Goal: Use online tool/utility: Utilize a website feature to perform a specific function

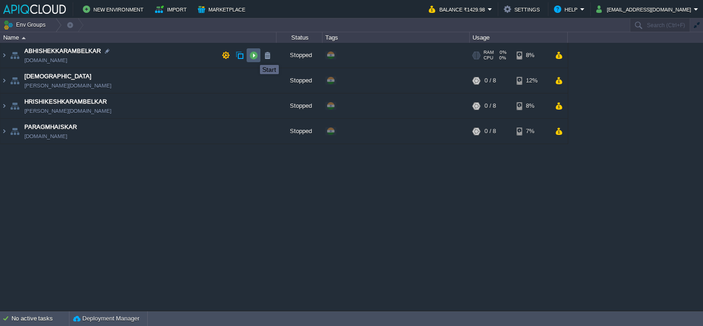
click at [253, 57] on button "button" at bounding box center [253, 55] width 8 height 8
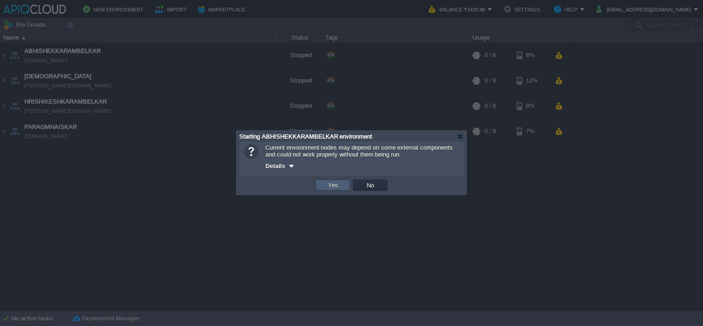
click at [328, 183] on button "Yes" at bounding box center [333, 185] width 16 height 8
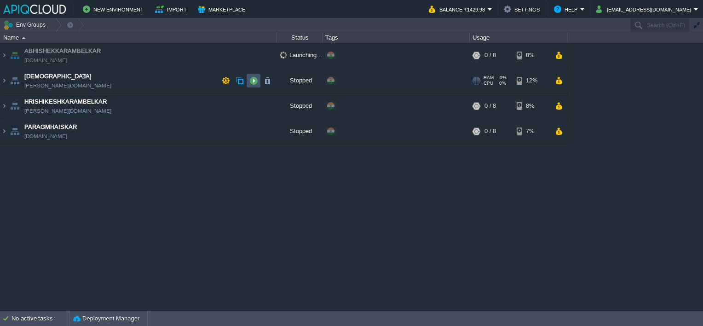
click at [252, 82] on button "button" at bounding box center [253, 80] width 8 height 8
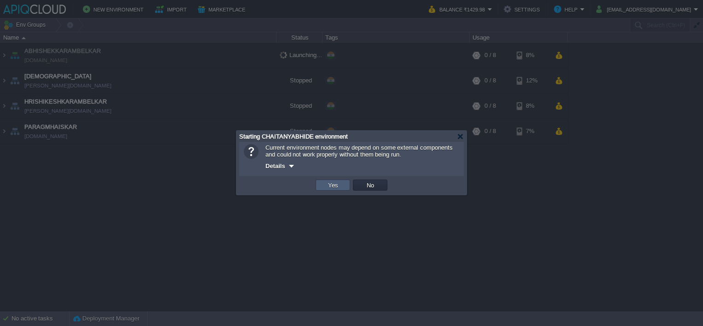
click at [318, 184] on td "Yes" at bounding box center [333, 184] width 35 height 11
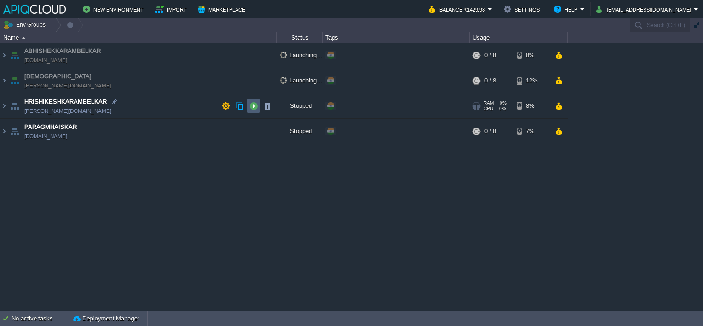
click at [252, 105] on button "button" at bounding box center [253, 106] width 8 height 8
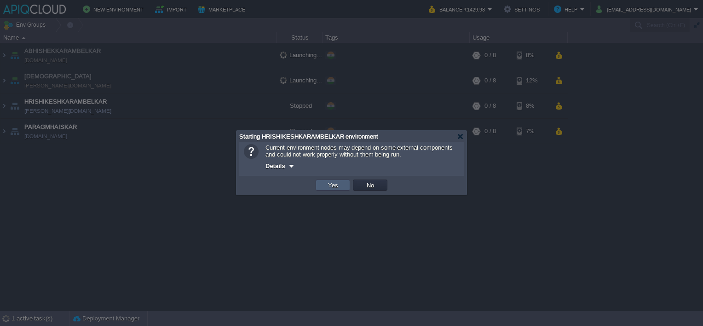
click at [322, 186] on td "Yes" at bounding box center [333, 184] width 35 height 11
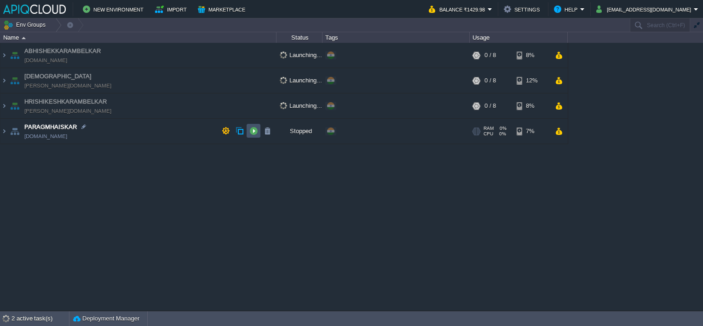
click at [252, 133] on button "button" at bounding box center [253, 131] width 8 height 8
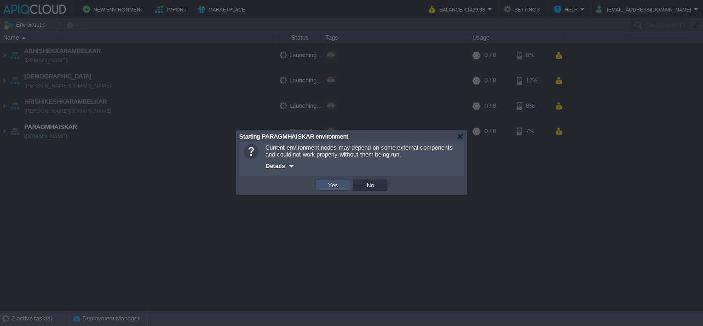
click at [339, 184] on button "Yes" at bounding box center [333, 185] width 16 height 8
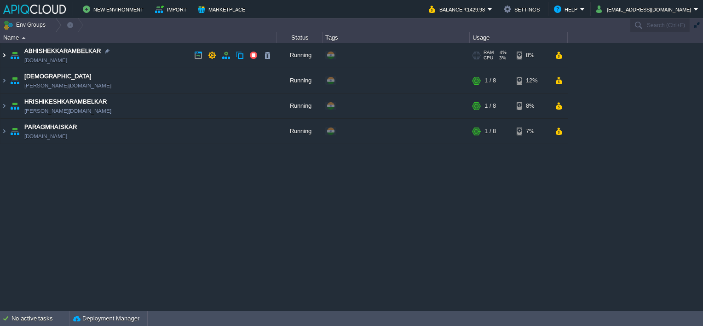
click at [1, 56] on img at bounding box center [3, 55] width 7 height 25
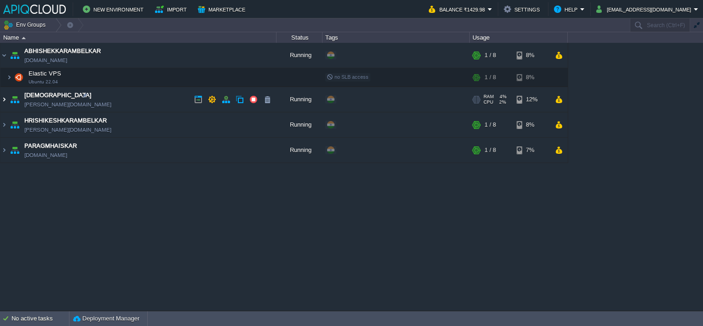
click at [5, 103] on img at bounding box center [3, 99] width 7 height 25
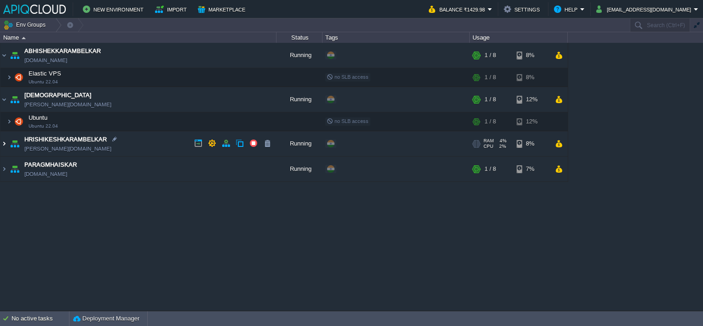
click at [3, 144] on img at bounding box center [3, 143] width 7 height 25
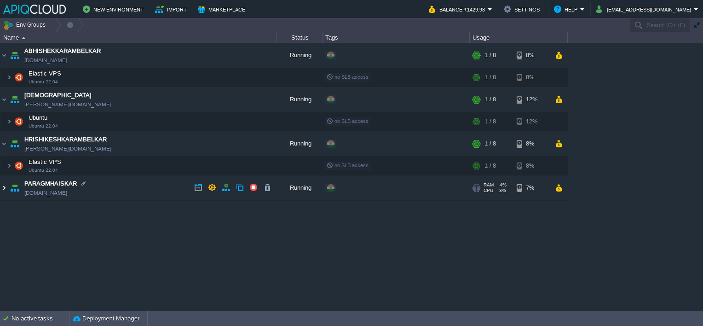
click at [3, 188] on img at bounding box center [3, 187] width 7 height 25
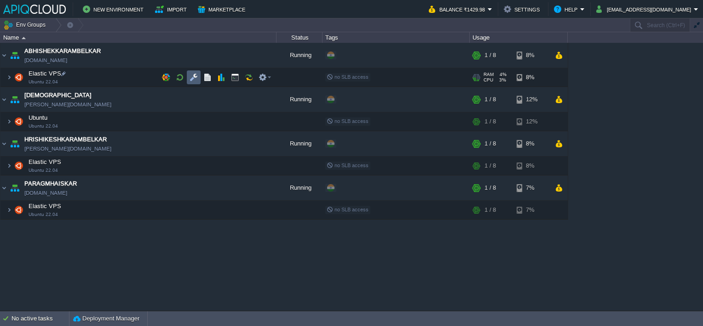
click at [193, 74] on button "button" at bounding box center [194, 77] width 8 height 8
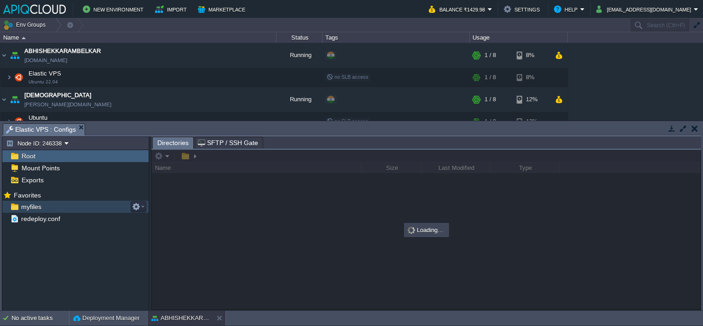
click at [29, 205] on span "myfiles" at bounding box center [30, 206] width 23 height 8
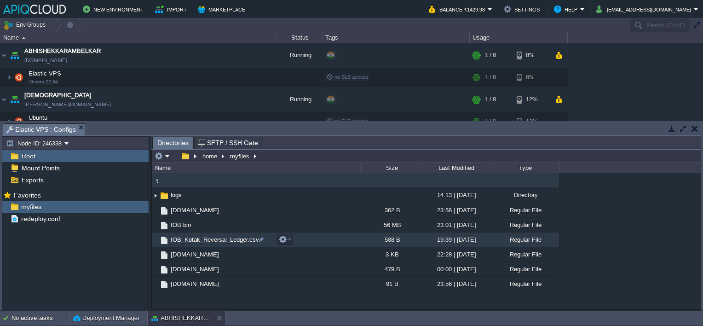
click at [217, 241] on span "IOB_Kotak_Reversal_Ledger.csv" at bounding box center [214, 240] width 91 height 8
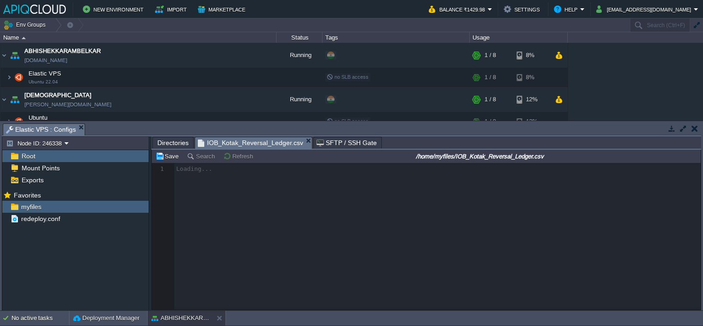
scroll to position [3, 0]
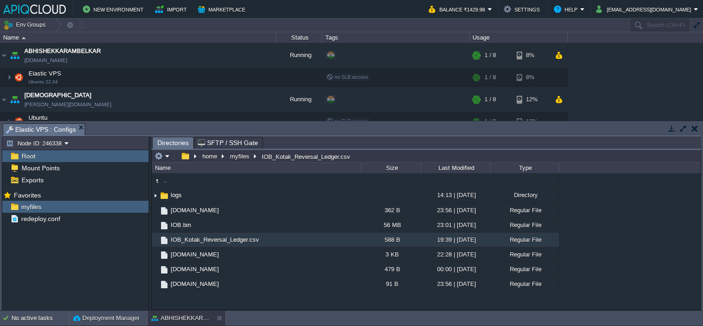
click at [694, 129] on button "button" at bounding box center [694, 128] width 6 height 8
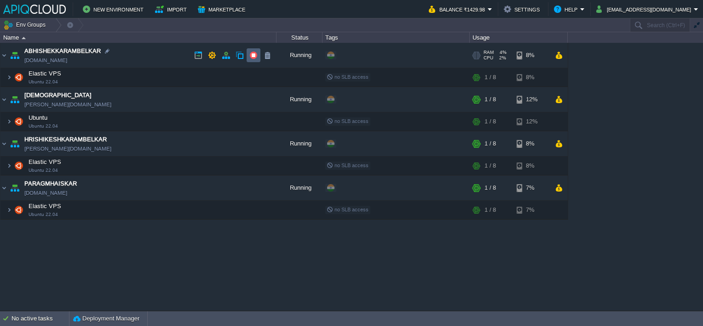
click at [252, 55] on button "button" at bounding box center [253, 55] width 8 height 8
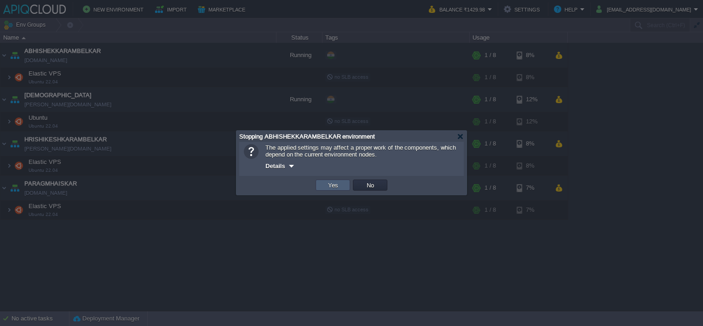
click at [332, 184] on button "Yes" at bounding box center [333, 185] width 16 height 8
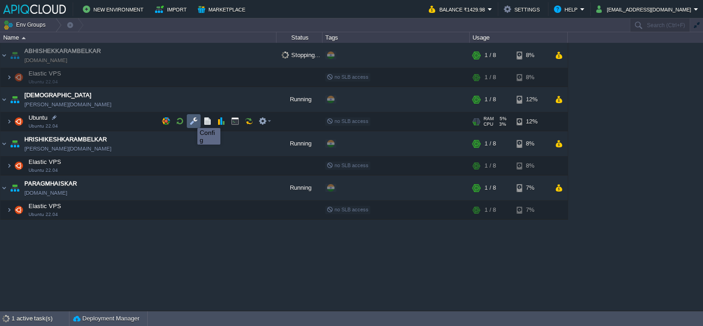
click at [190, 120] on button "button" at bounding box center [194, 121] width 8 height 8
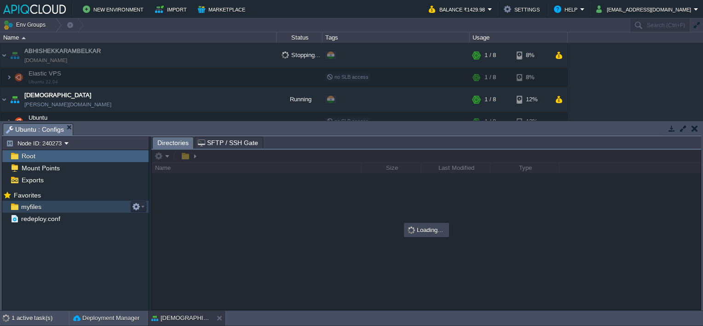
click at [26, 205] on span "myfiles" at bounding box center [30, 206] width 23 height 8
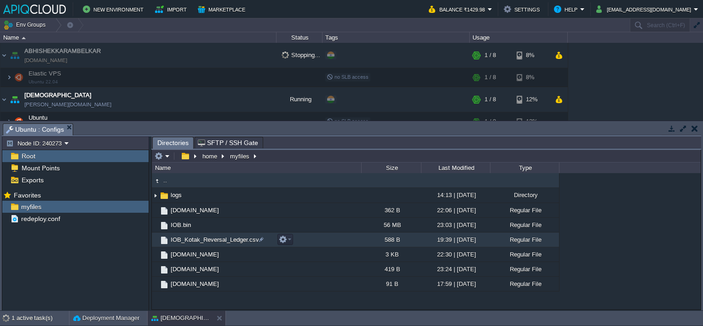
click at [199, 241] on span "IOB_Kotak_Reversal_Ledger.csv" at bounding box center [214, 240] width 91 height 8
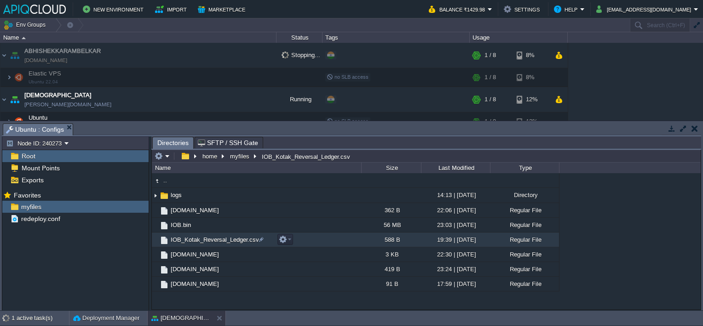
click at [199, 241] on span "IOB_Kotak_Reversal_Ledger.csv" at bounding box center [214, 240] width 91 height 8
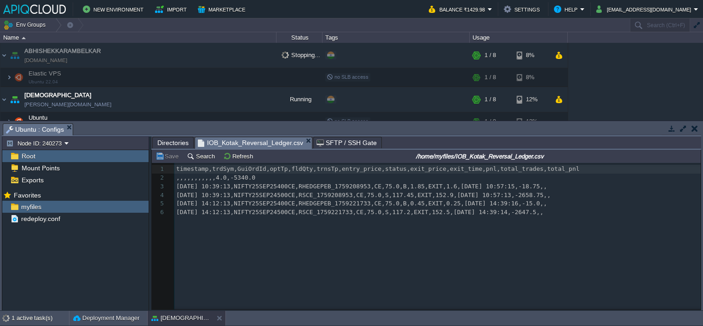
click at [693, 127] on button "button" at bounding box center [694, 128] width 6 height 8
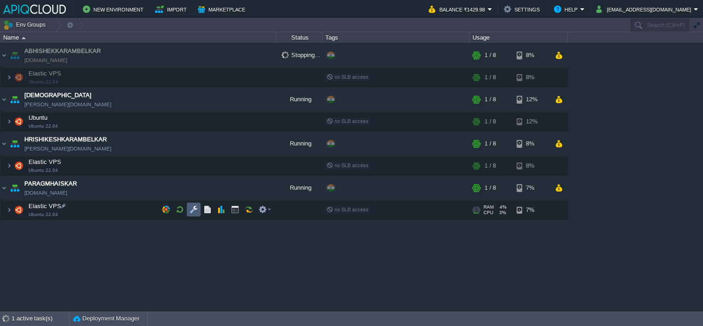
click at [192, 207] on button "button" at bounding box center [194, 209] width 8 height 8
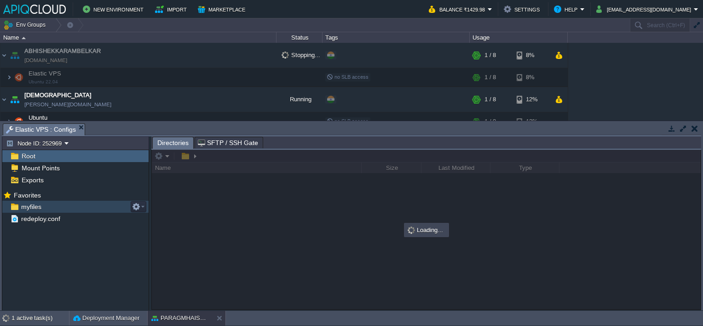
click at [26, 204] on span "myfiles" at bounding box center [30, 206] width 23 height 8
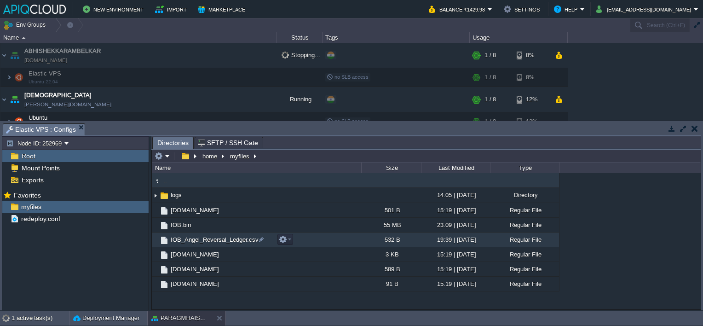
click at [226, 236] on link "IOB_Angel_Reversal_Ledger.csv" at bounding box center [214, 240] width 91 height 8
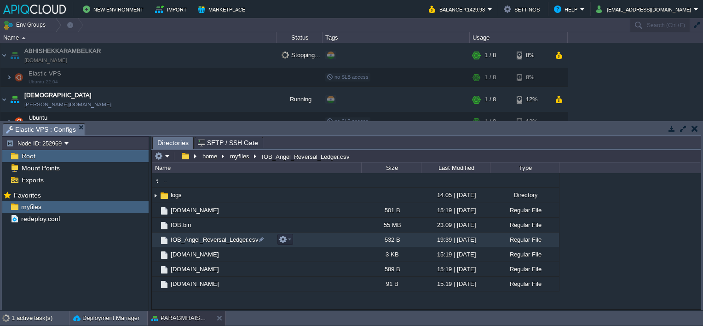
click at [226, 236] on link "IOB_Angel_Reversal_Ledger.csv" at bounding box center [214, 240] width 91 height 8
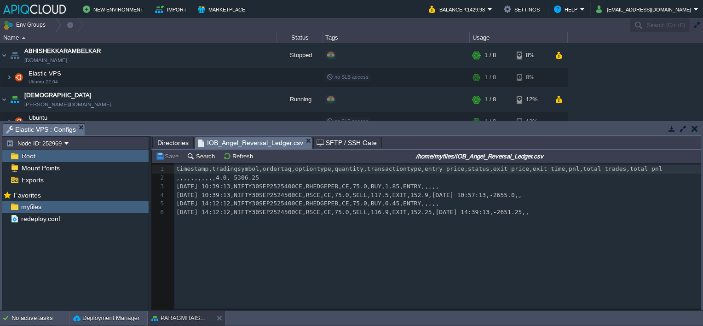
click at [691, 125] on button "button" at bounding box center [694, 128] width 6 height 8
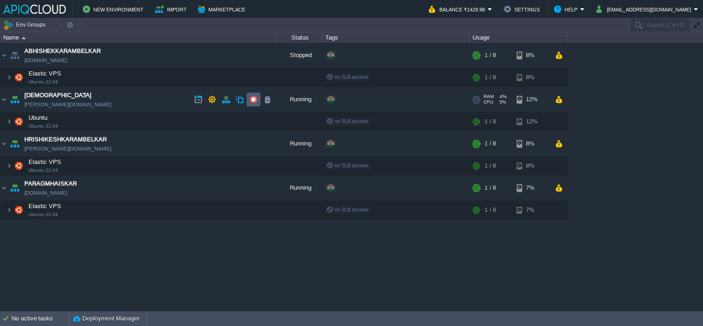
click at [250, 98] on button "button" at bounding box center [253, 99] width 8 height 8
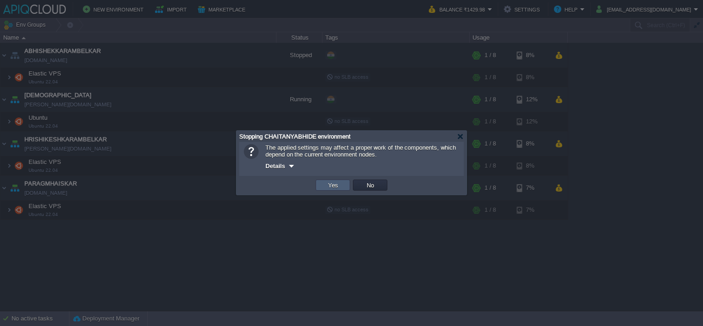
click at [329, 186] on button "Yes" at bounding box center [333, 185] width 16 height 8
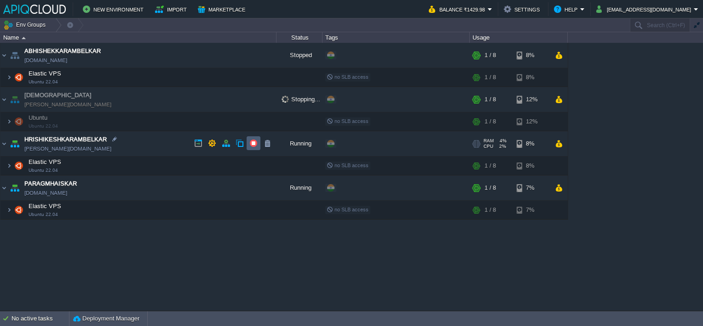
click at [252, 144] on button "button" at bounding box center [253, 143] width 8 height 8
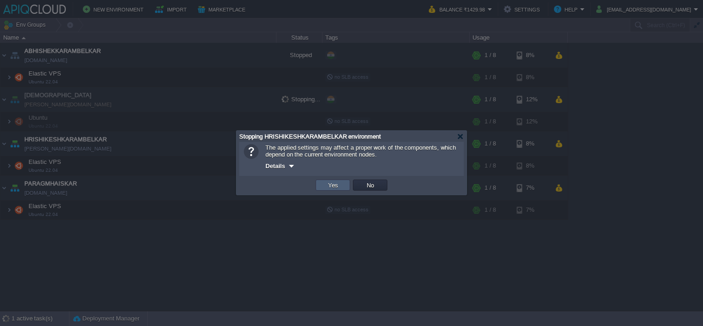
click at [325, 189] on td "Yes" at bounding box center [333, 184] width 35 height 11
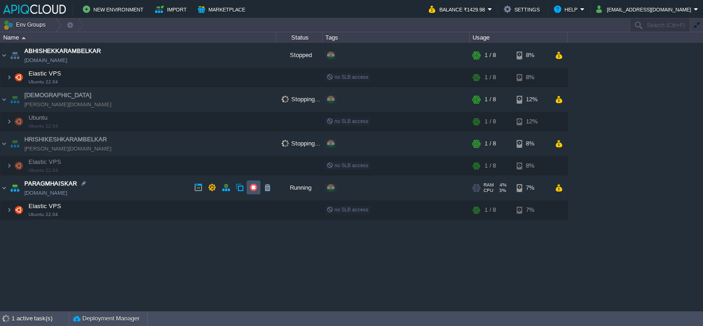
click at [251, 183] on button "button" at bounding box center [253, 187] width 8 height 8
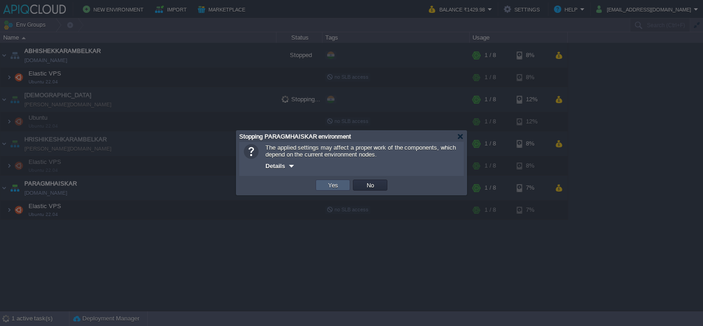
click at [329, 180] on td "Yes" at bounding box center [333, 184] width 35 height 11
